Goal: Contribute content: Add original content to the website for others to see

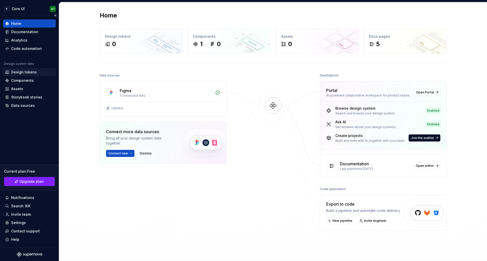
click at [34, 71] on div "Design tokens" at bounding box center [24, 72] width 26 height 5
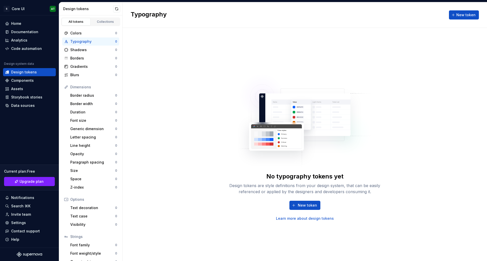
scroll to position [0, 0]
click at [23, 96] on div "Storybook stories" at bounding box center [26, 97] width 31 height 5
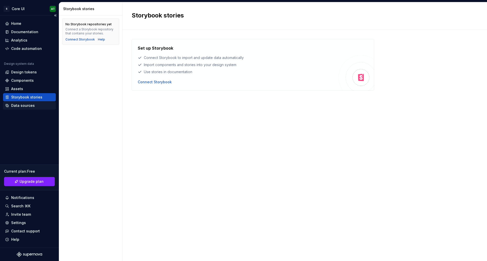
click at [25, 104] on div "Data sources" at bounding box center [23, 105] width 24 height 5
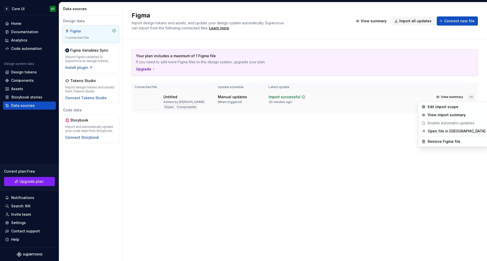
click at [473, 100] on html "S Core UI AT Home Documentation Analytics Code automation Design system data De…" at bounding box center [243, 130] width 487 height 261
click at [444, 142] on div "Remove Figma file" at bounding box center [456, 141] width 58 height 5
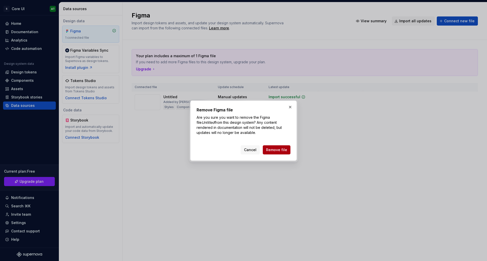
click at [269, 151] on span "Remove file" at bounding box center [276, 149] width 21 height 5
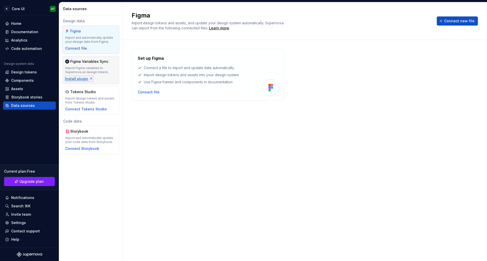
click at [84, 79] on div "Install plugin" at bounding box center [79, 78] width 28 height 5
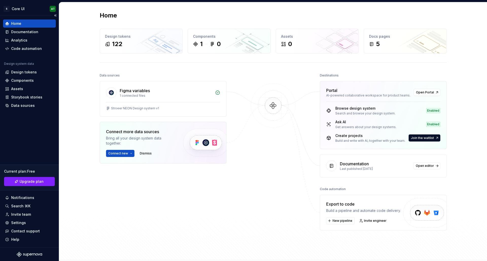
click at [27, 68] on div "Design system data Design tokens Components Assets Storybook stories Data sourc…" at bounding box center [29, 86] width 53 height 48
click at [26, 73] on div "Design tokens" at bounding box center [24, 72] width 26 height 5
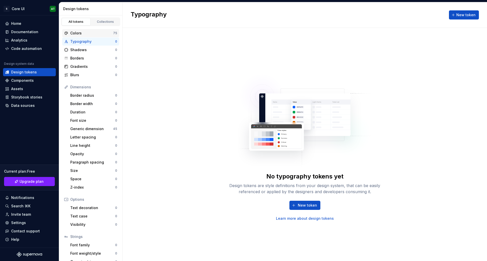
click at [89, 31] on div "Colors" at bounding box center [91, 33] width 43 height 5
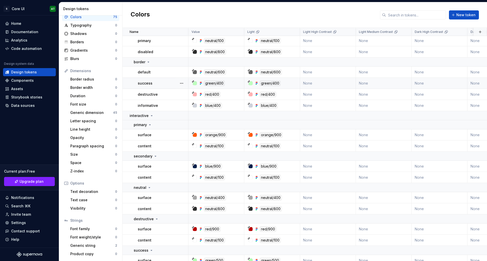
scroll to position [796, 0]
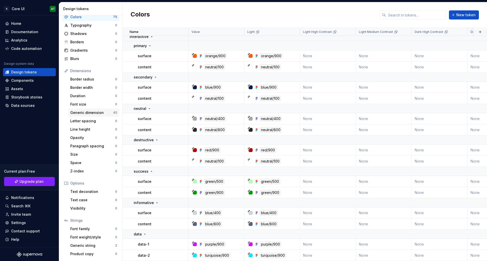
click at [94, 112] on div "Generic dimension" at bounding box center [91, 112] width 43 height 5
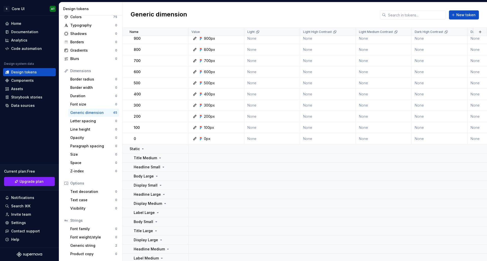
scroll to position [507, 0]
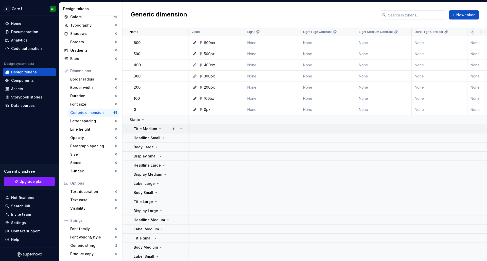
click at [153, 129] on td "Title Medium" at bounding box center [155, 128] width 66 height 9
click at [154, 130] on td "Title Medium" at bounding box center [155, 128] width 66 height 9
click at [85, 248] on div "Generic string" at bounding box center [92, 245] width 45 height 5
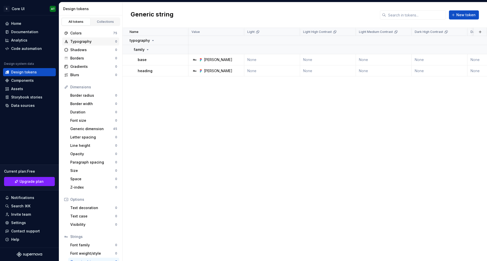
click at [87, 42] on div "Typography" at bounding box center [92, 41] width 45 height 5
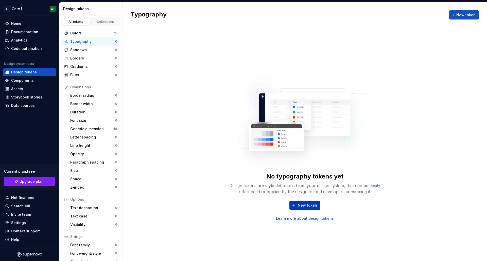
click at [308, 206] on span "New token" at bounding box center [306, 205] width 19 height 5
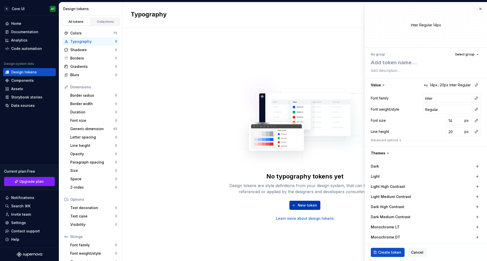
type textarea "*"
click at [416, 250] on span "Cancel" at bounding box center [417, 252] width 12 height 5
